Goal: Navigation & Orientation: Find specific page/section

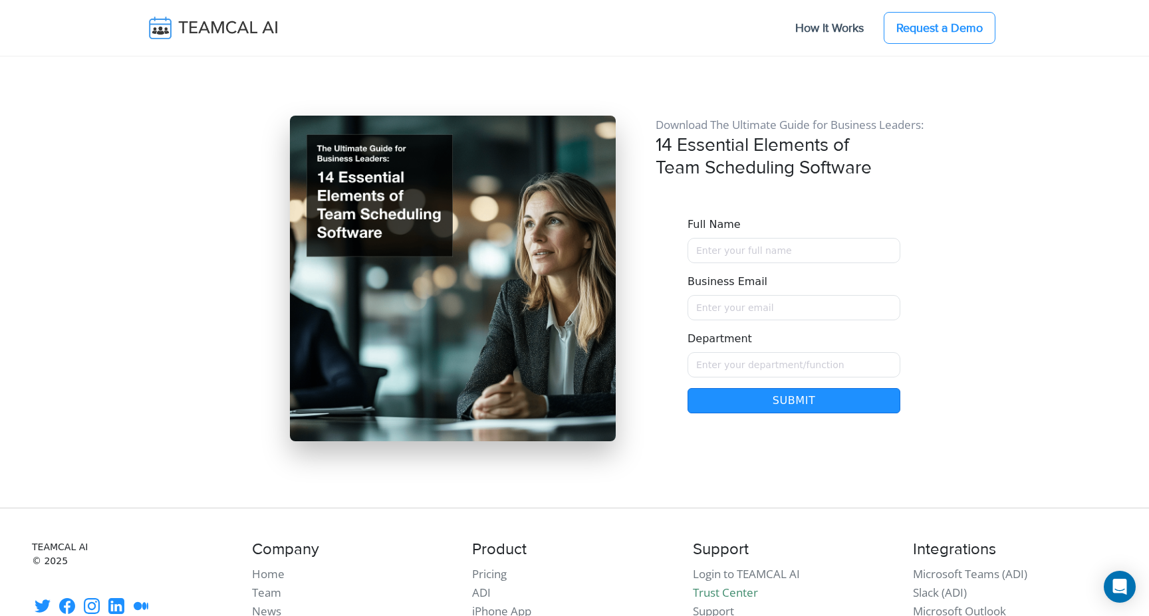
scroll to position [11507, 0]
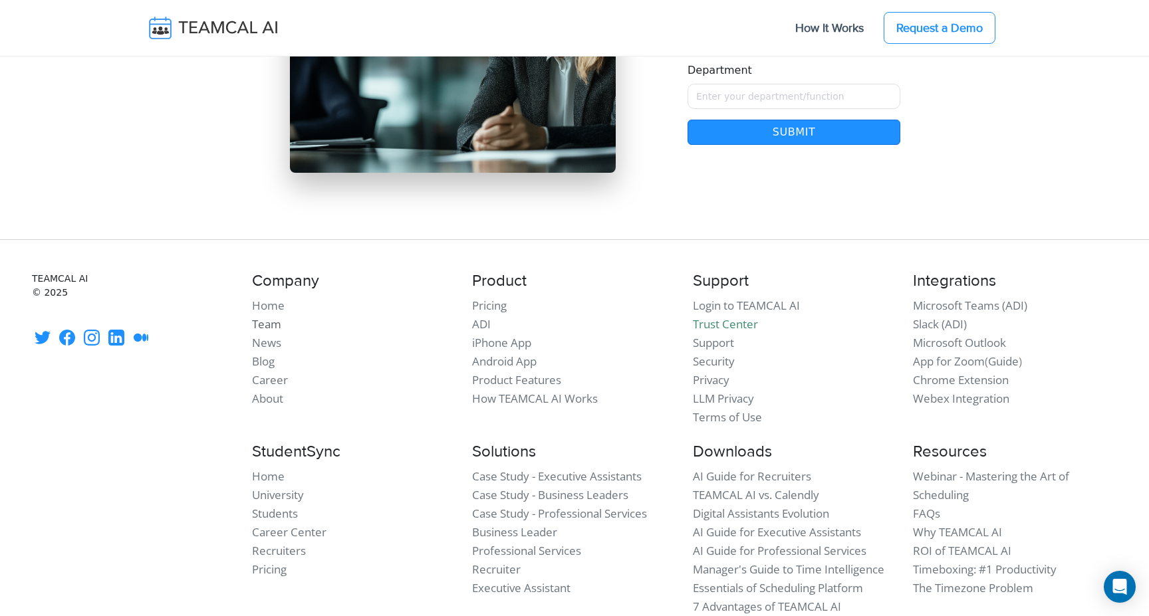
click at [279, 317] on link "Team" at bounding box center [266, 324] width 29 height 15
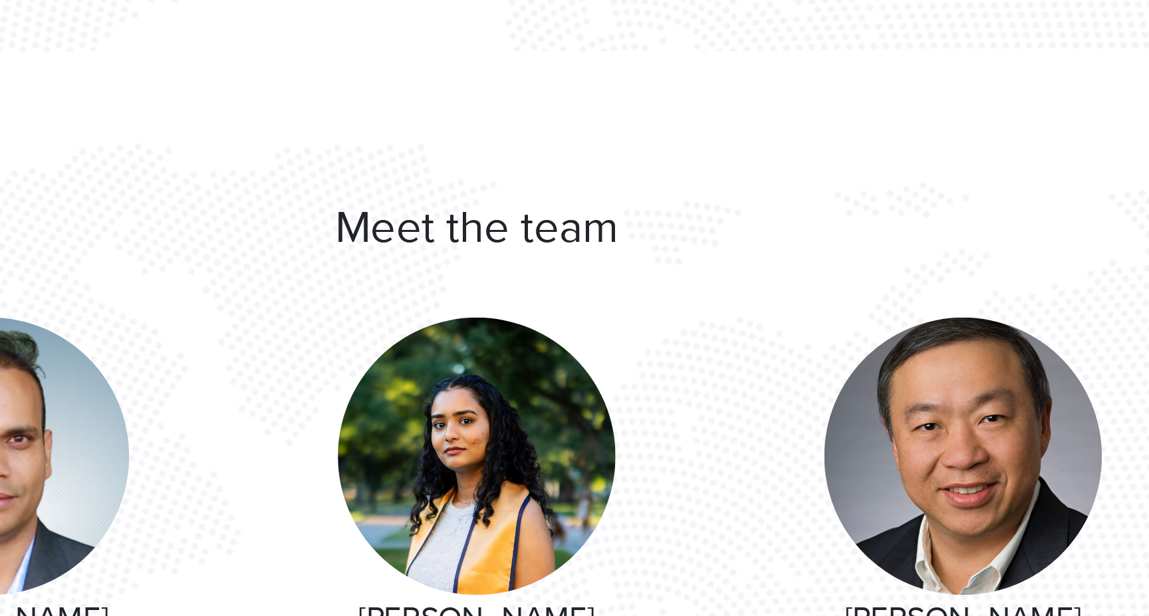
scroll to position [64, 0]
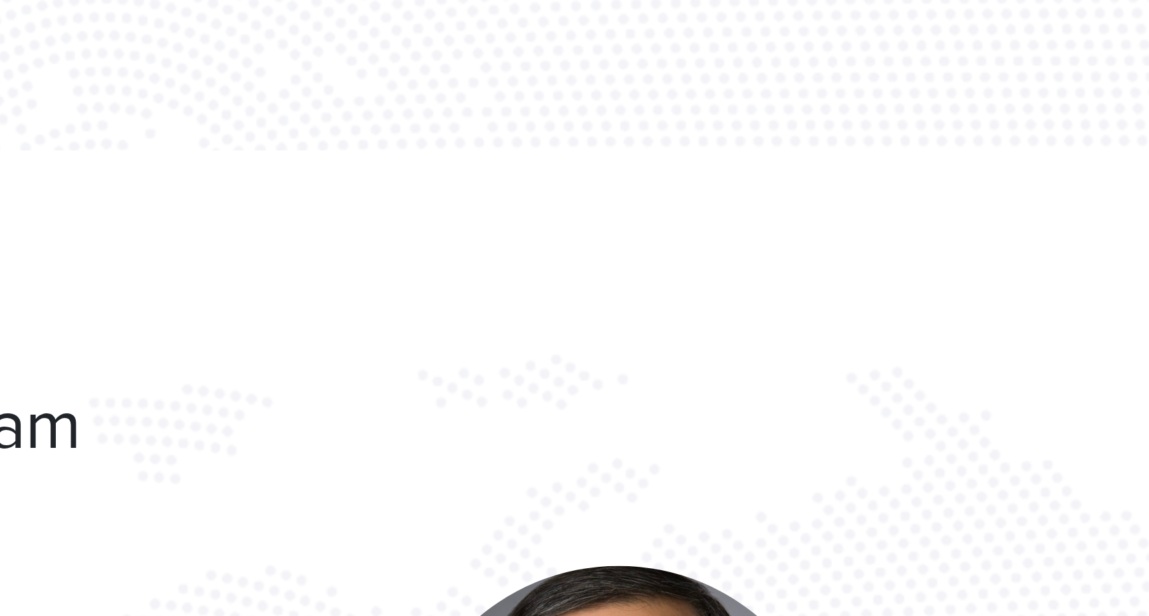
click at [1028, 225] on li at bounding box center [936, 161] width 362 height 130
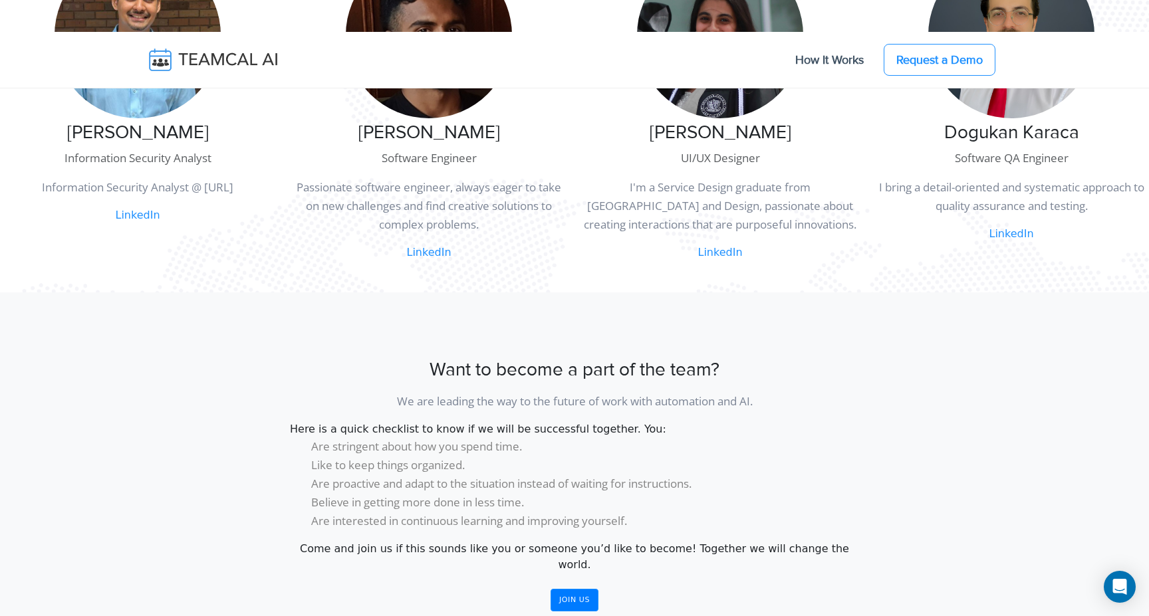
scroll to position [968, 0]
